Goal: Task Accomplishment & Management: Manage account settings

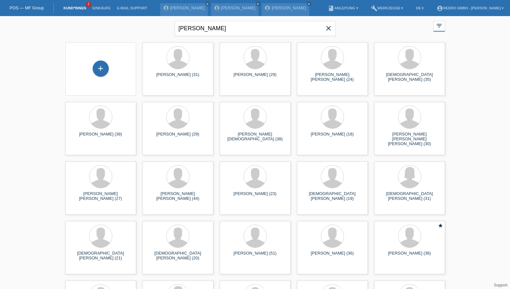
click at [203, 29] on input "Cristian" at bounding box center [255, 28] width 161 height 15
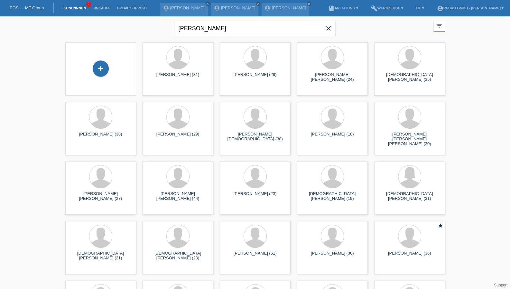
type input "mariusz"
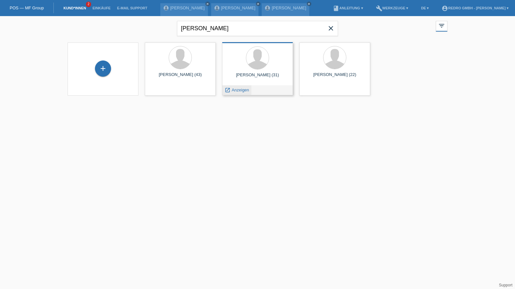
click at [235, 88] on span "Anzeigen" at bounding box center [240, 89] width 17 height 5
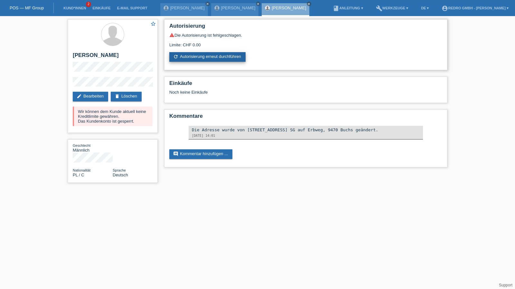
click at [230, 52] on link "refresh Autorisierung erneut durchführen" at bounding box center [207, 57] width 76 height 10
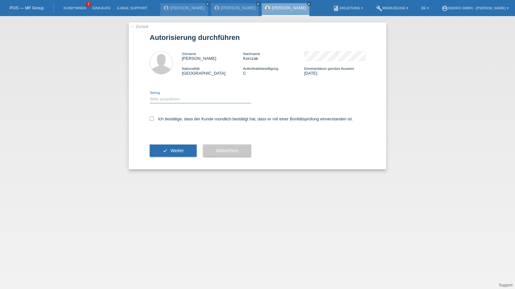
click at [181, 101] on select "Bitte auswählen CHF 1.00 - CHF 499.00 CHF 500.00 - CHF 1'999.00 CHF 2'000.00 - …" at bounding box center [200, 99] width 101 height 8
select select "1"
click at [150, 95] on select "Bitte auswählen CHF 1.00 - CHF 499.00 CHF 500.00 - CHF 1'999.00 CHF 2'000.00 - …" at bounding box center [200, 99] width 101 height 8
click at [172, 119] on label "Ich bestätige, dass der Kunde mündlich bestätigt hat, dass er mit einer Bonität…" at bounding box center [251, 118] width 203 height 5
click at [154, 119] on input "Ich bestätige, dass der Kunde mündlich bestätigt hat, dass er mit einer Bonität…" at bounding box center [152, 118] width 4 height 4
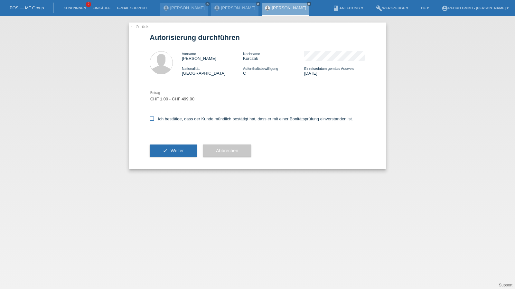
checkbox input "true"
click at [175, 148] on button "check Weiter" at bounding box center [173, 150] width 47 height 12
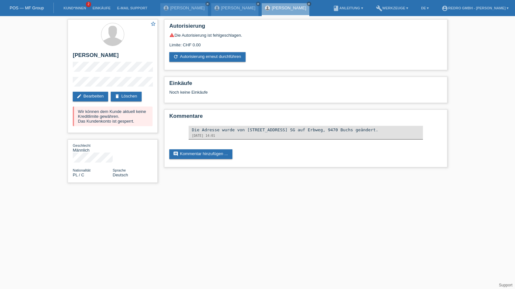
click at [59, 83] on div "star_border [PERSON_NAME] edit Bearbeiten delete Löschen Wir können dem Kunde a…" at bounding box center [257, 102] width 515 height 173
click at [107, 58] on h2 "[PERSON_NAME]" at bounding box center [113, 57] width 80 height 10
copy h2 "Korczak"
click at [72, 9] on link "Kund*innen" at bounding box center [74, 8] width 29 height 4
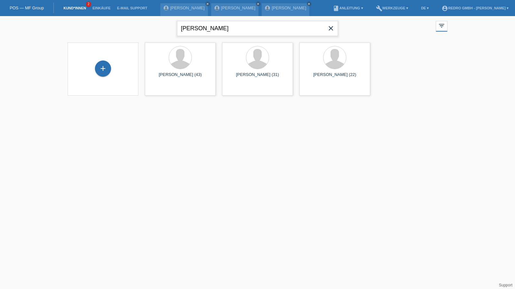
click at [202, 33] on input "mariusz" at bounding box center [257, 28] width 161 height 15
type input "süssli"
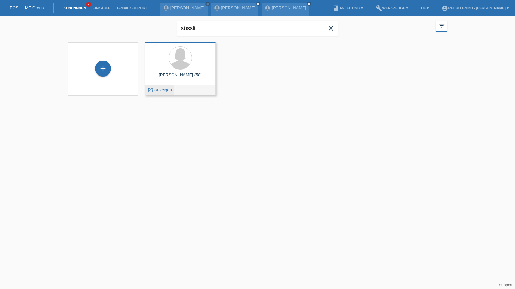
click at [161, 88] on span "Anzeigen" at bounding box center [162, 89] width 17 height 5
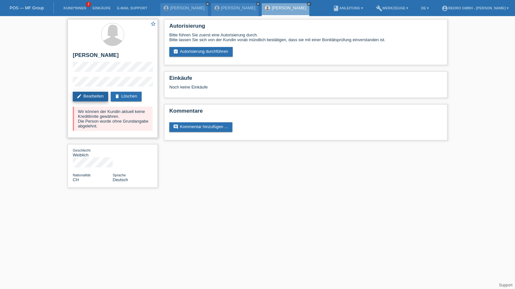
click at [84, 97] on link "edit Bearbeiten" at bounding box center [90, 97] width 35 height 10
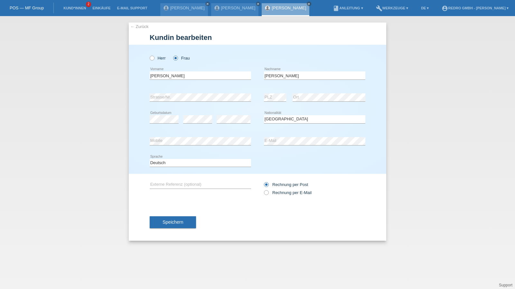
select select "CH"
click at [176, 75] on input "[PERSON_NAME]" at bounding box center [200, 75] width 101 height 8
click at [186, 222] on button "Speichern" at bounding box center [173, 222] width 46 height 12
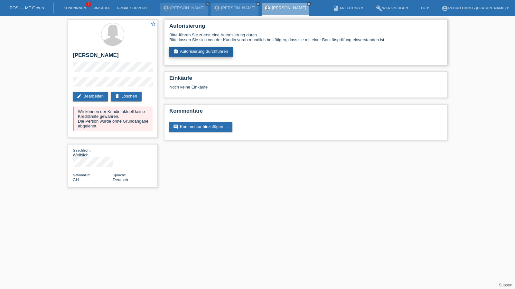
click at [190, 52] on link "assignment_turned_in Autorisierung durchführen" at bounding box center [200, 52] width 63 height 10
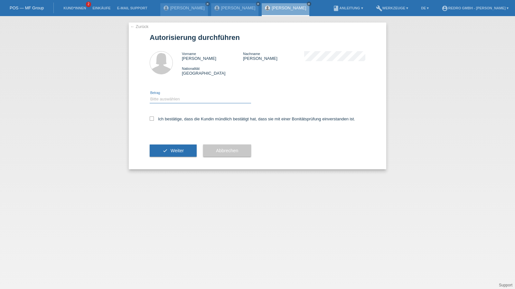
click at [173, 99] on select "Bitte auswählen CHF 1.00 - CHF 499.00 CHF 500.00 - CHF 1'999.00 CHF 2'000.00 - …" at bounding box center [200, 99] width 101 height 8
select select "1"
click at [150, 95] on select "Bitte auswählen CHF 1.00 - CHF 499.00 CHF 500.00 - CHF 1'999.00 CHF 2'000.00 - …" at bounding box center [200, 99] width 101 height 8
click at [168, 120] on label "Ich bestätige, dass die Kundin mündlich bestätigt hat, dass sie mit einer Bonit…" at bounding box center [252, 118] width 205 height 5
click at [154, 120] on input "Ich bestätige, dass die Kundin mündlich bestätigt hat, dass sie mit einer Bonit…" at bounding box center [152, 118] width 4 height 4
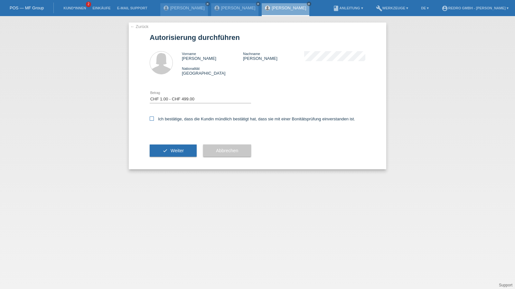
checkbox input "true"
click at [168, 161] on div "check Weiter" at bounding box center [173, 150] width 47 height 37
click at [170, 156] on button "check Weiter" at bounding box center [173, 150] width 47 height 12
